Goal: Task Accomplishment & Management: Use online tool/utility

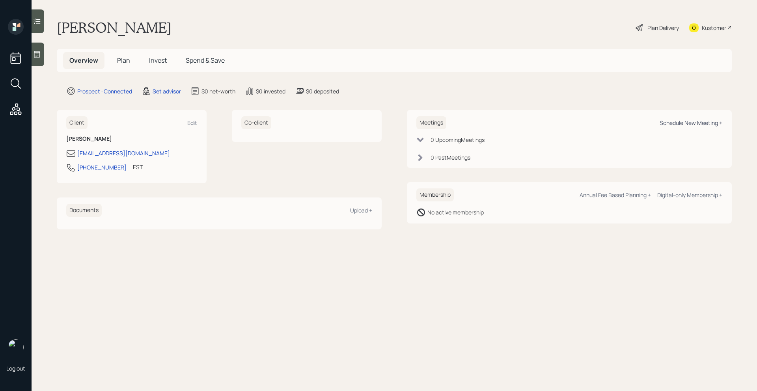
click at [687, 122] on div "Schedule New Meeting +" at bounding box center [691, 122] width 63 height 7
select select "round-[PERSON_NAME]"
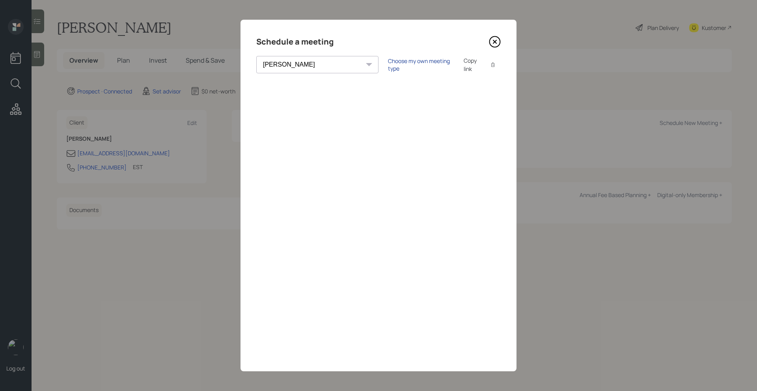
click at [388, 64] on div "Choose my own meeting type" at bounding box center [421, 64] width 66 height 15
click at [496, 41] on icon at bounding box center [495, 41] width 3 height 3
